Goal: Task Accomplishment & Management: Manage account settings

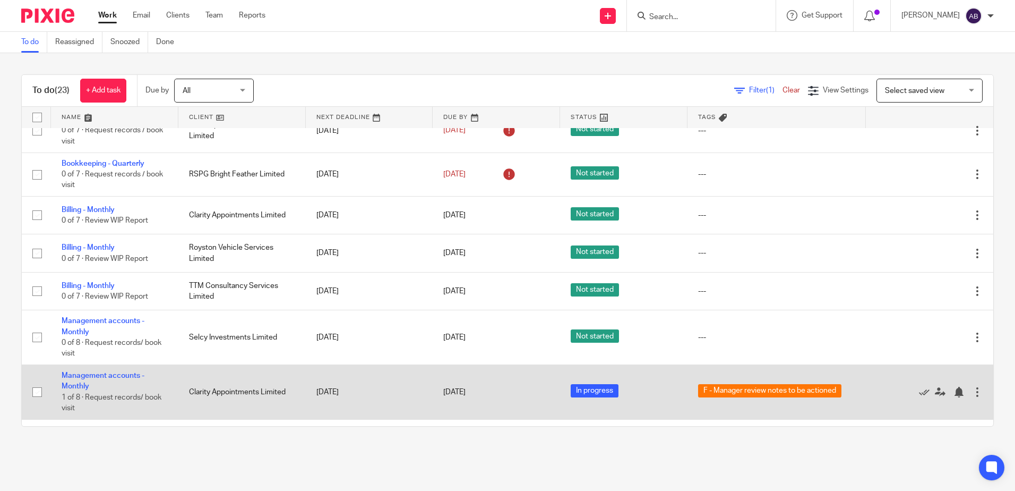
scroll to position [734, 0]
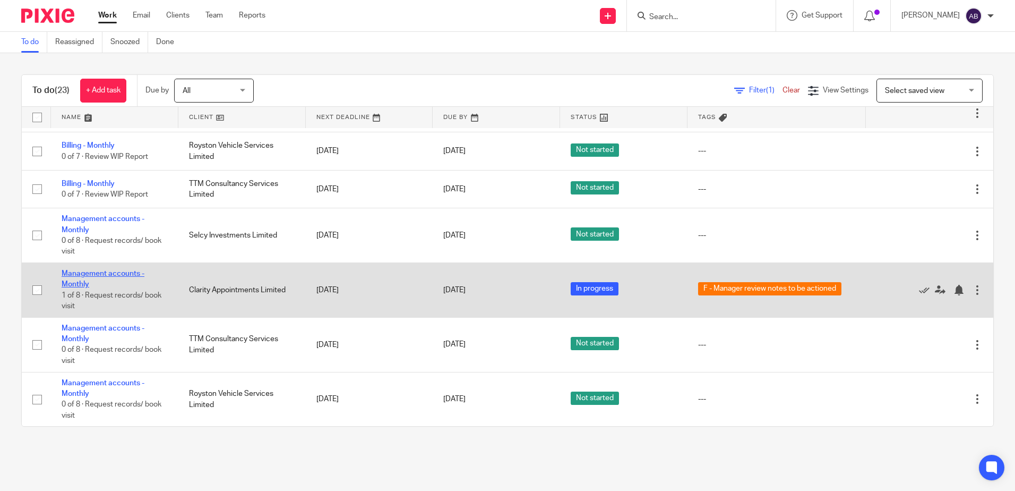
click at [89, 270] on link "Management accounts - Monthly" at bounding box center [103, 279] width 83 height 18
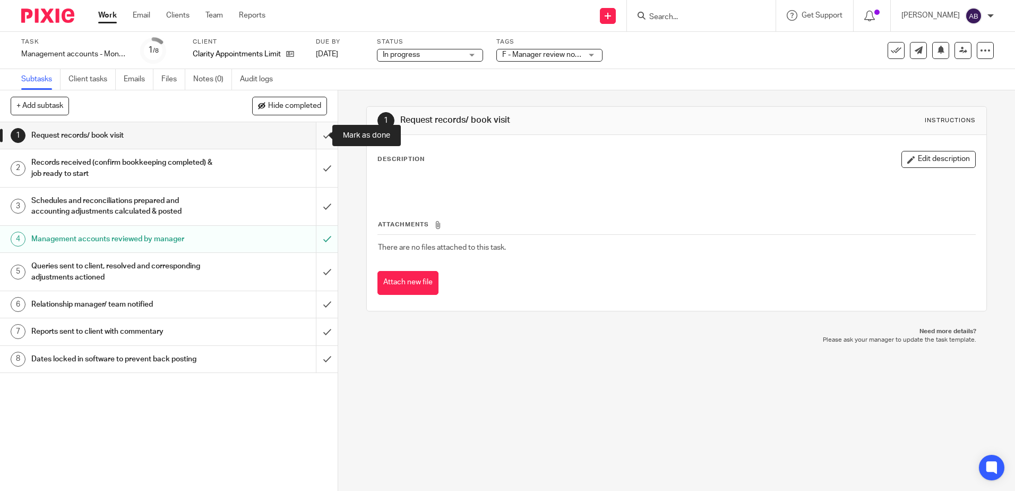
click at [313, 138] on input "submit" at bounding box center [169, 135] width 338 height 27
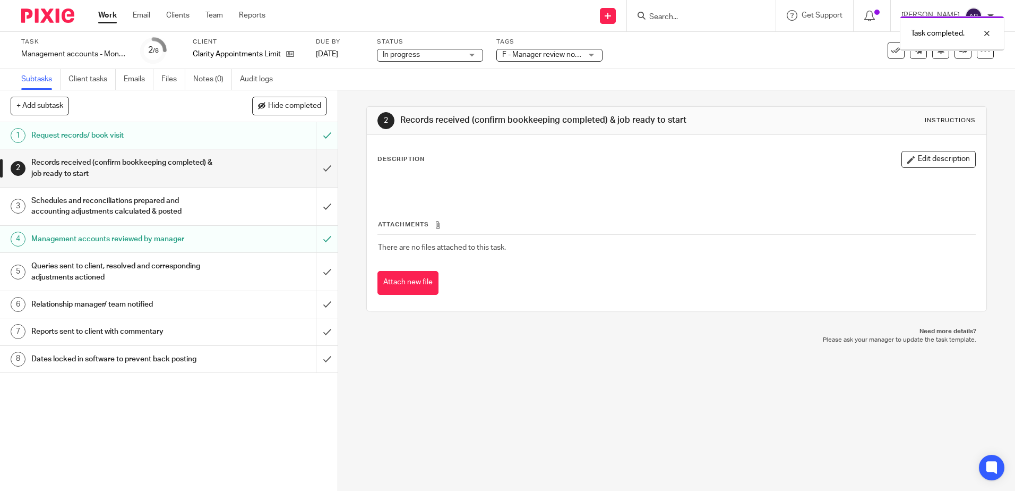
click at [316, 172] on input "submit" at bounding box center [169, 168] width 338 height 38
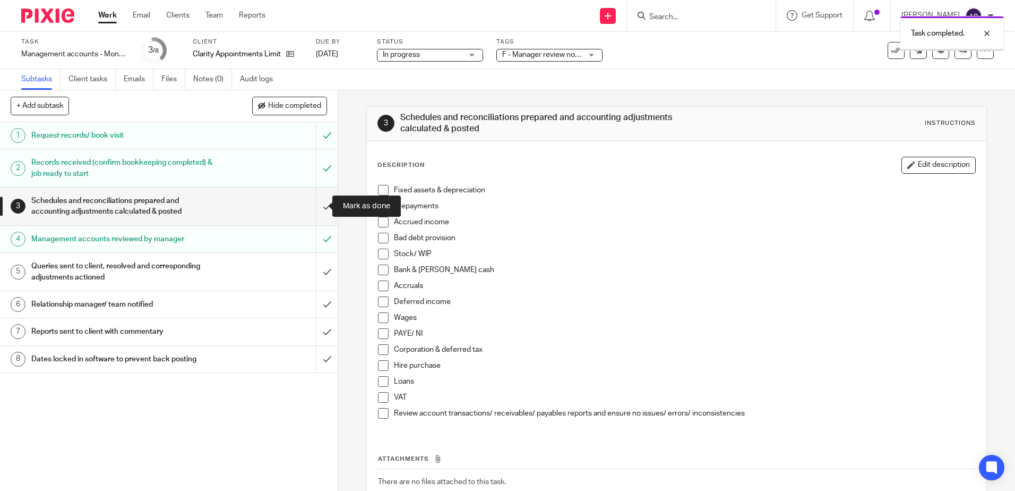
click at [310, 190] on input "submit" at bounding box center [169, 206] width 338 height 38
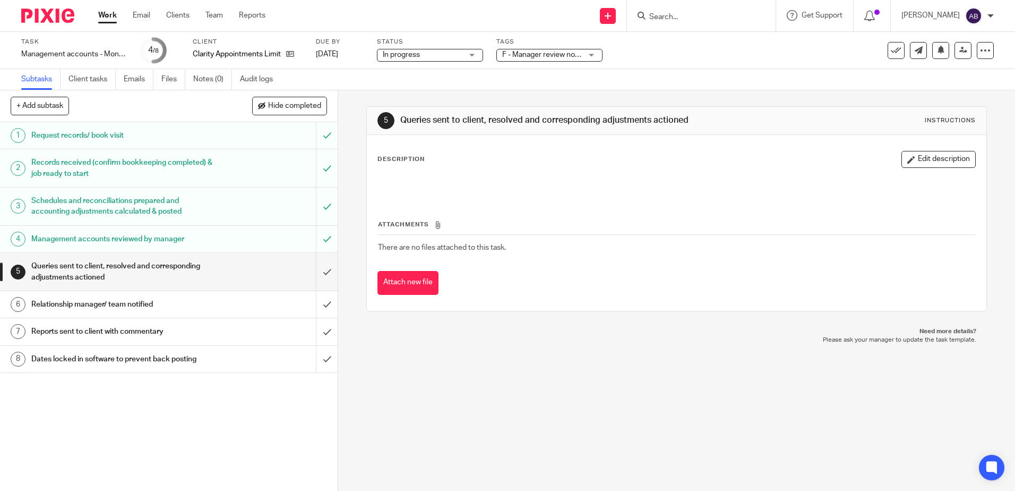
click at [550, 50] on span "F - Manager review notes to be actioned" at bounding box center [542, 54] width 80 height 11
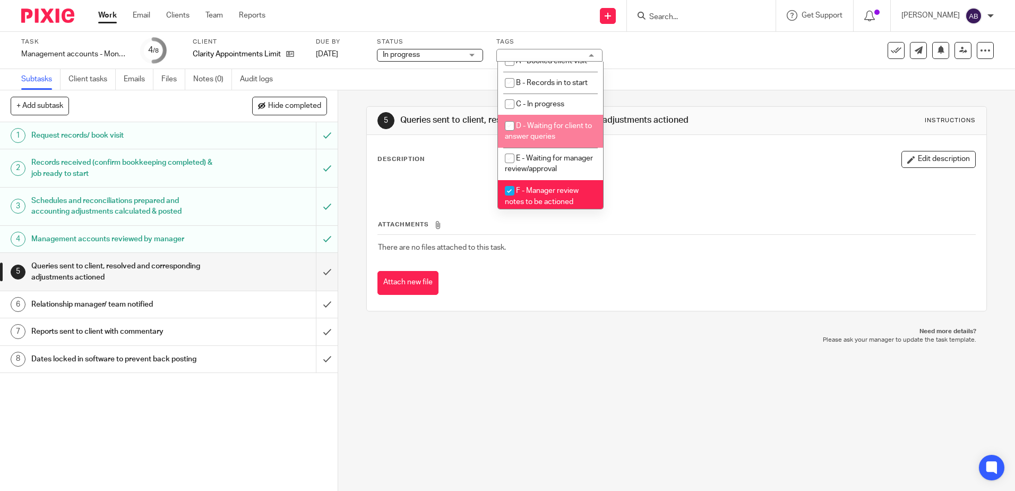
scroll to position [106, 0]
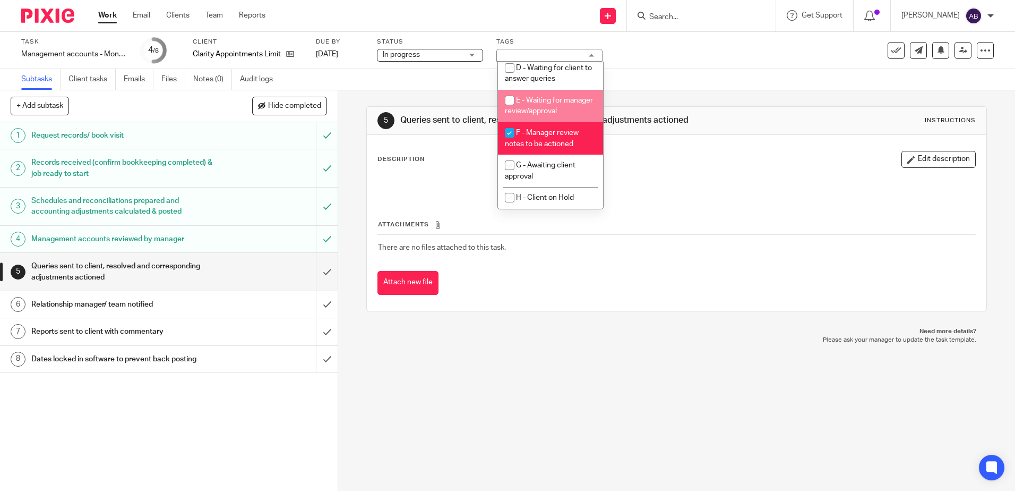
click at [546, 108] on li "E - Waiting for manager review/approval" at bounding box center [550, 106] width 105 height 32
checkbox input "true"
click at [545, 148] on span "F - Manager review notes to be actioned" at bounding box center [542, 138] width 74 height 19
checkbox input "false"
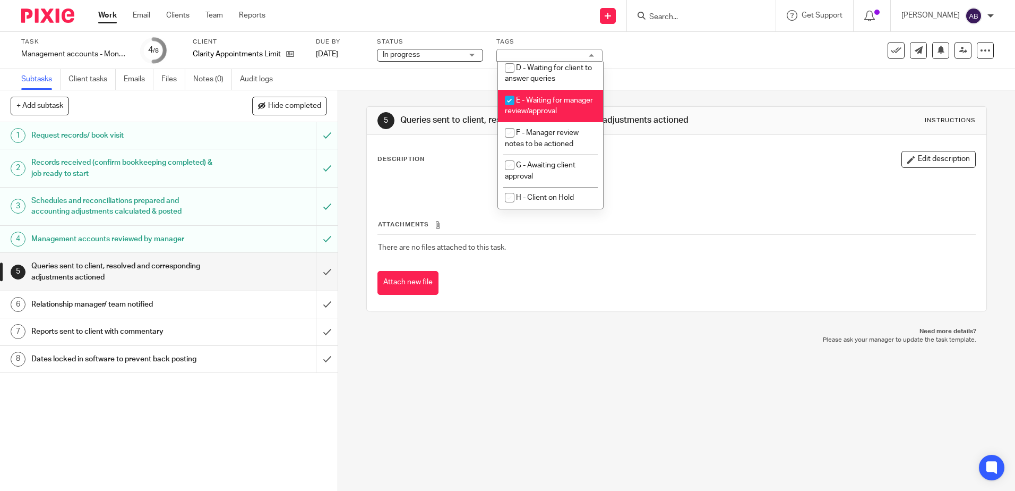
click at [761, 79] on div "Subtasks Client tasks Emails Files Notes (0) Audit logs" at bounding box center [507, 79] width 1015 height 21
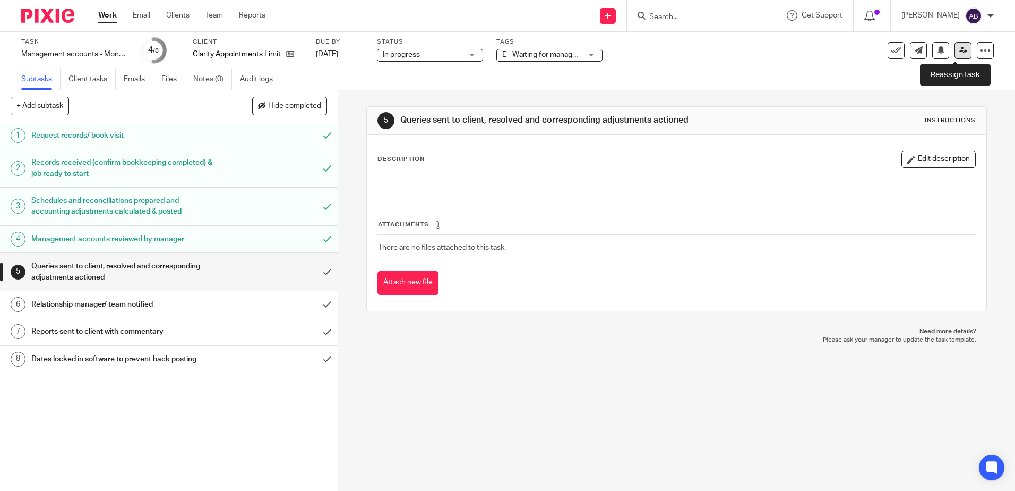
click at [959, 54] on icon at bounding box center [963, 50] width 8 height 8
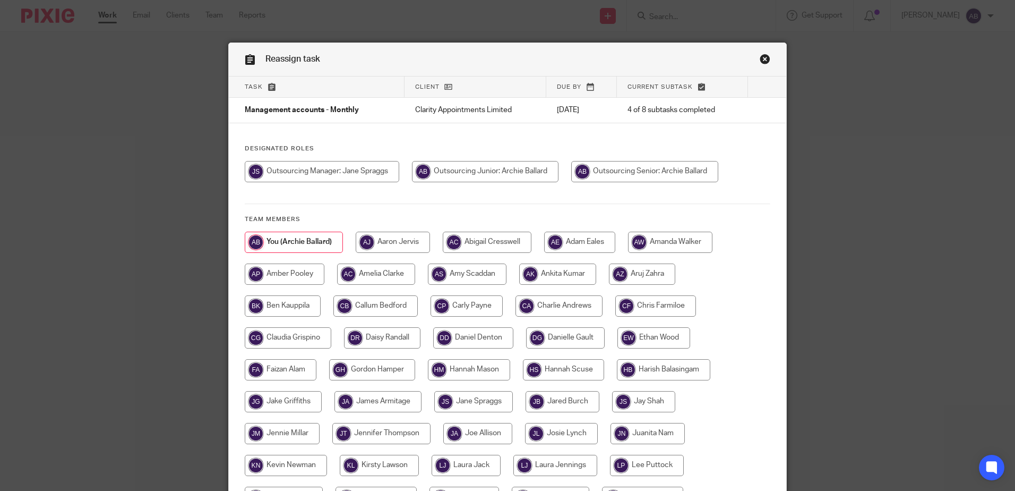
click at [456, 306] on input "radio" at bounding box center [467, 305] width 72 height 21
radio input "true"
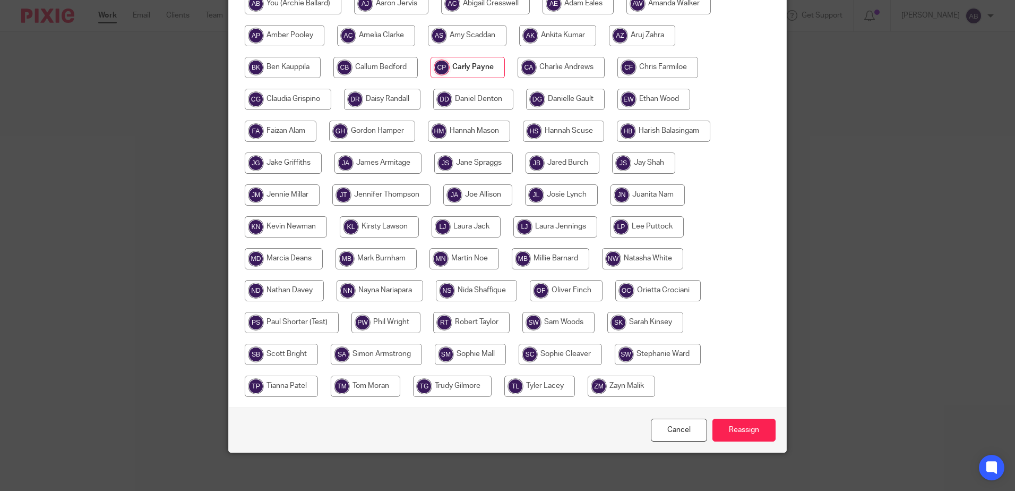
scroll to position [243, 0]
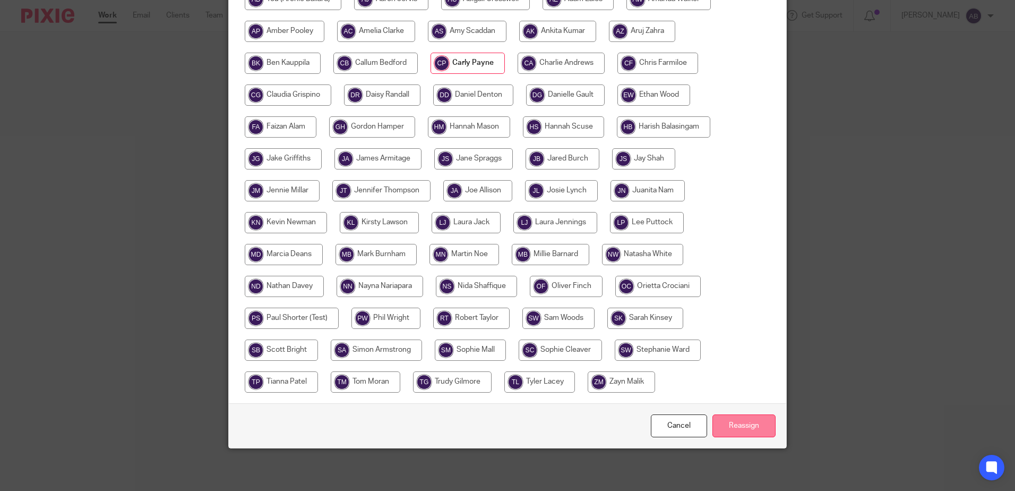
click at [734, 434] on input "Reassign" at bounding box center [744, 425] width 63 height 23
